Goal: Task Accomplishment & Management: Use online tool/utility

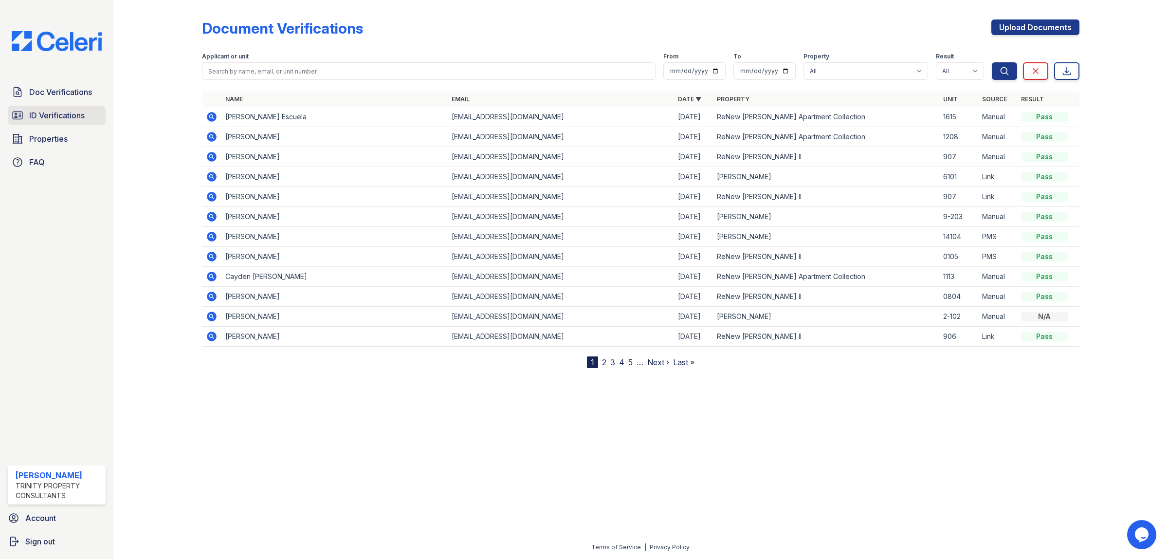
click at [73, 117] on span "ID Verifications" at bounding box center [56, 115] width 55 height 12
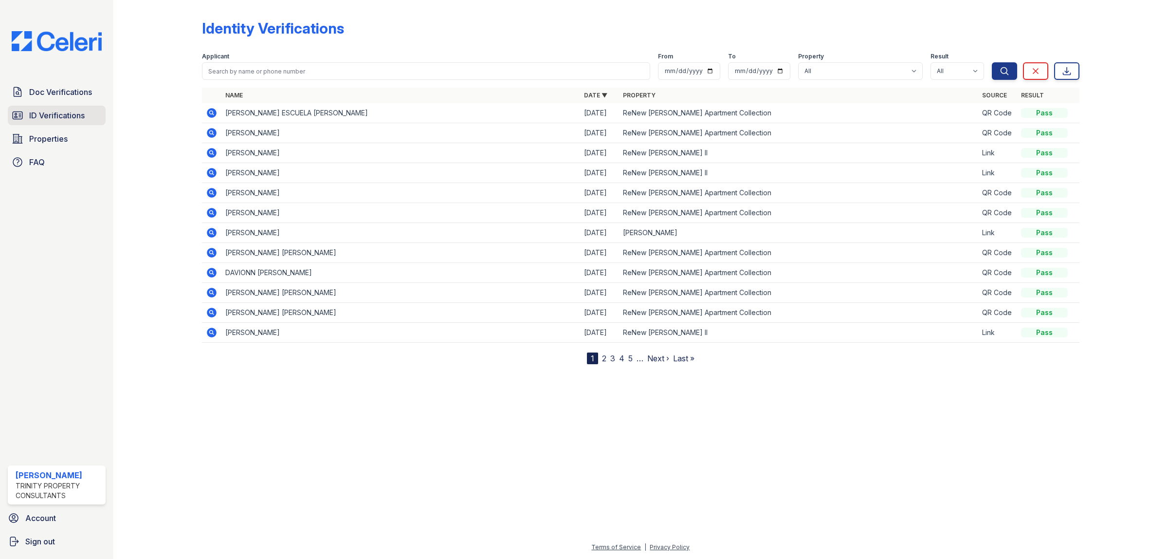
click at [75, 115] on span "ID Verifications" at bounding box center [56, 115] width 55 height 12
click at [213, 112] on icon at bounding box center [212, 113] width 10 height 10
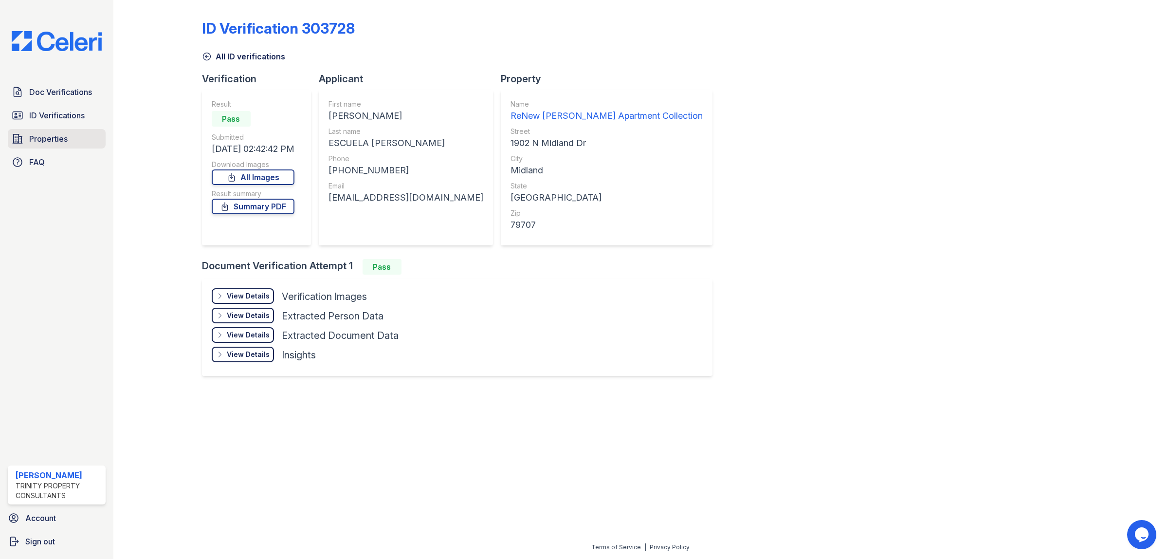
click at [53, 144] on span "Properties" at bounding box center [48, 139] width 38 height 12
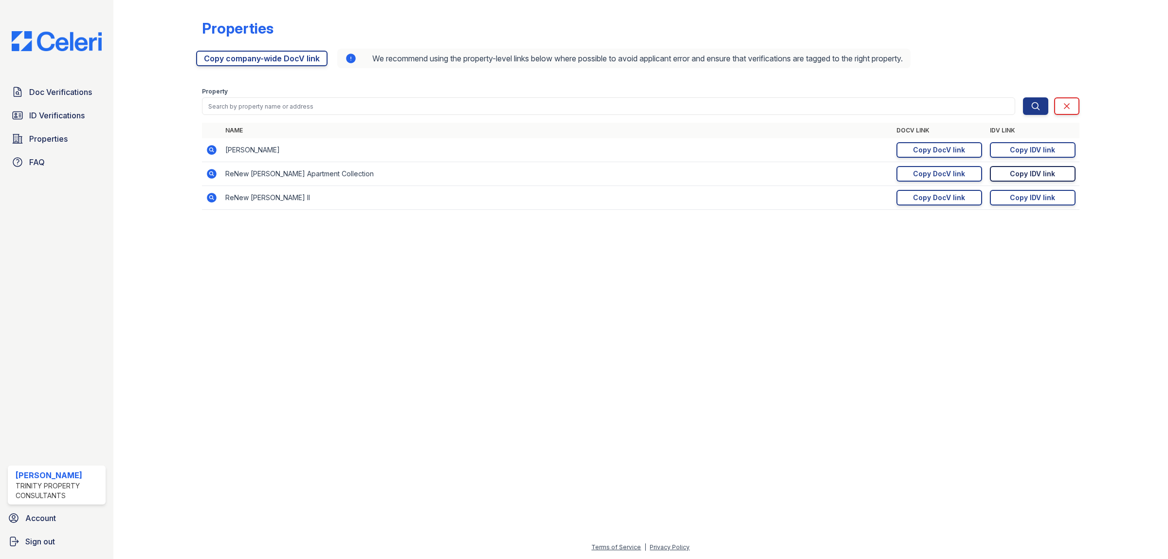
click at [1029, 173] on div "Copy IDV link" at bounding box center [1032, 174] width 45 height 10
